Goal: Task Accomplishment & Management: Use online tool/utility

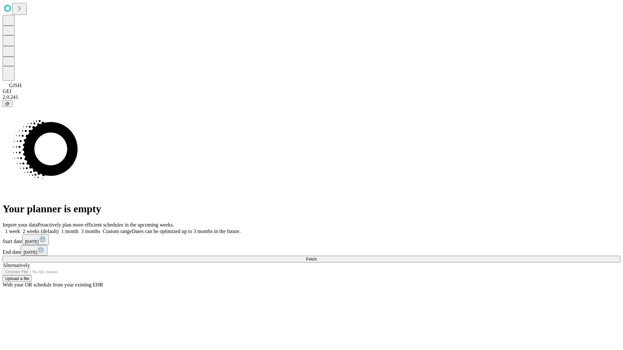
click at [317, 257] on span "Fetch" at bounding box center [311, 259] width 11 height 5
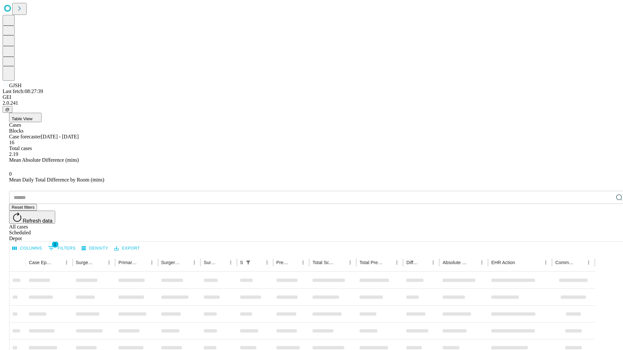
click at [606, 236] on div "Depot" at bounding box center [318, 239] width 618 height 6
